Goal: Check status: Check status

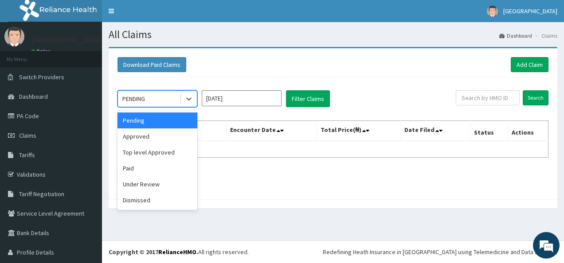
click at [136, 95] on div "PENDING" at bounding box center [133, 98] width 23 height 9
click at [145, 182] on div "Under Review" at bounding box center [157, 184] width 80 height 16
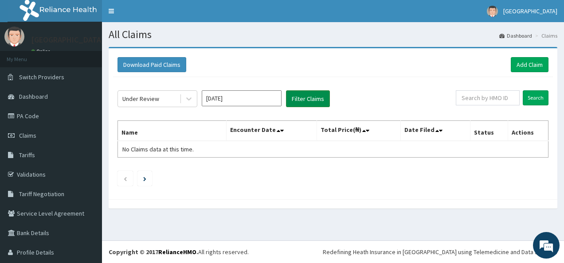
click at [302, 97] on button "Filter Claims" at bounding box center [308, 98] width 44 height 17
click at [306, 95] on button "Filter Claims" at bounding box center [308, 98] width 44 height 17
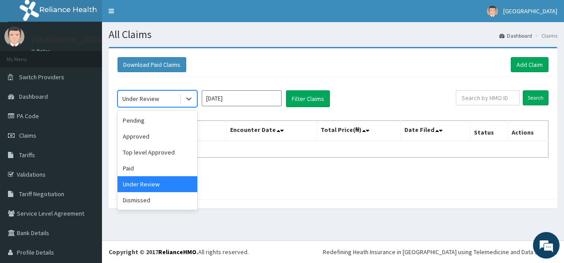
click at [144, 96] on div "Under Review" at bounding box center [140, 98] width 37 height 9
click at [147, 135] on div "Approved" at bounding box center [157, 136] width 80 height 16
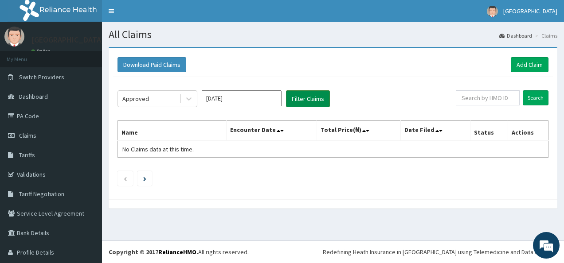
click at [306, 96] on button "Filter Claims" at bounding box center [308, 98] width 44 height 17
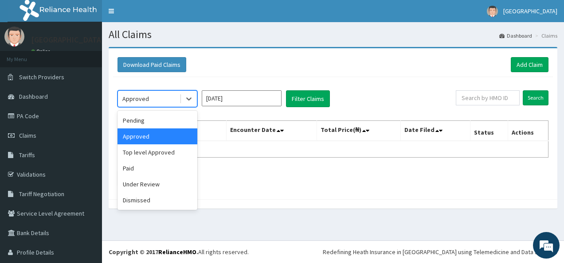
click at [142, 100] on div "Approved" at bounding box center [135, 98] width 27 height 9
click at [143, 170] on div "Paid" at bounding box center [157, 168] width 80 height 16
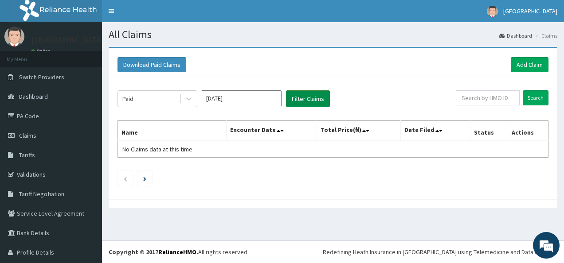
click at [309, 97] on button "Filter Claims" at bounding box center [308, 98] width 44 height 17
click at [310, 183] on ul at bounding box center [332, 178] width 431 height 15
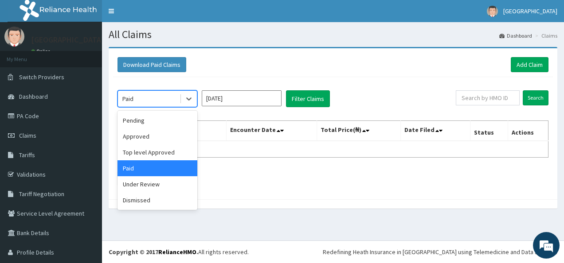
click at [136, 98] on div "Paid" at bounding box center [149, 99] width 62 height 14
click at [148, 186] on div "Under Review" at bounding box center [157, 184] width 80 height 16
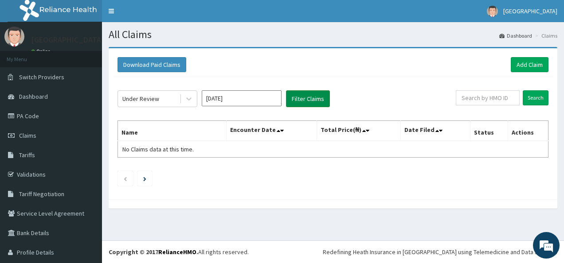
click at [311, 97] on button "Filter Claims" at bounding box center [308, 98] width 44 height 17
click at [310, 95] on button "Filter Claims" at bounding box center [308, 98] width 44 height 17
